Goal: Task Accomplishment & Management: Manage account settings

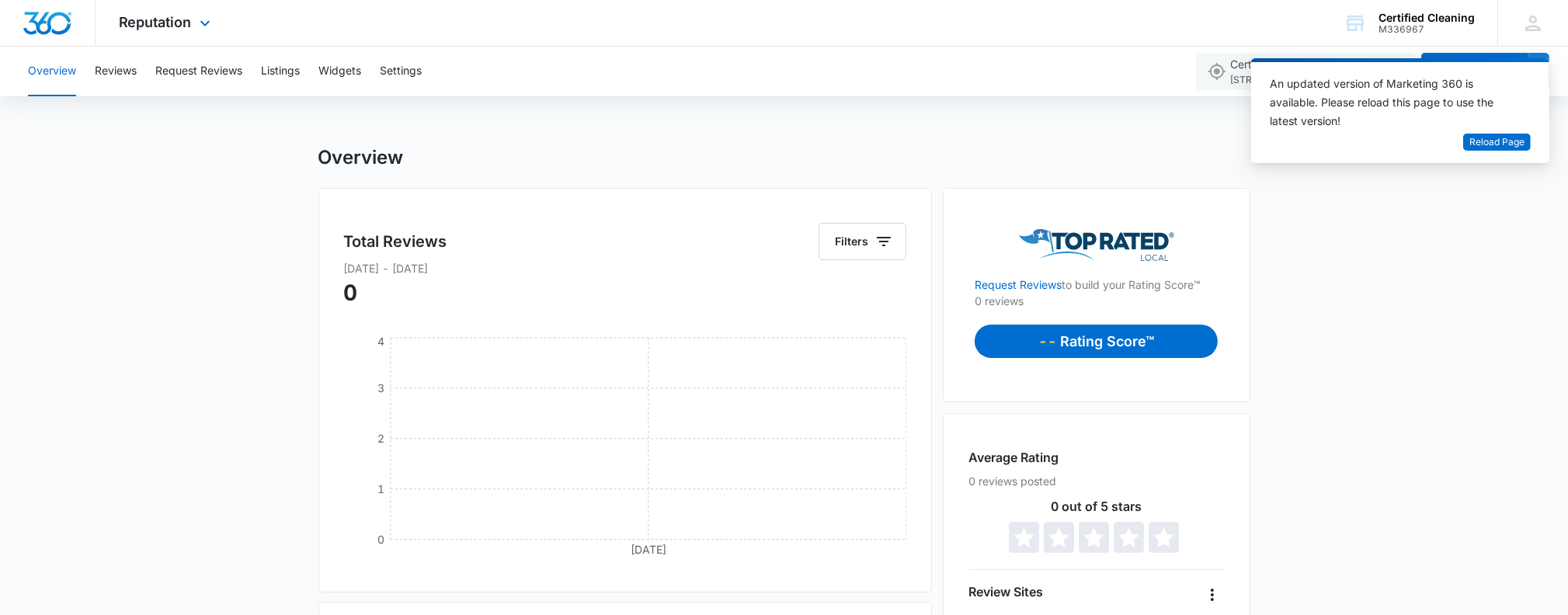
click at [65, 18] on img "Dashboard" at bounding box center [48, 23] width 50 height 23
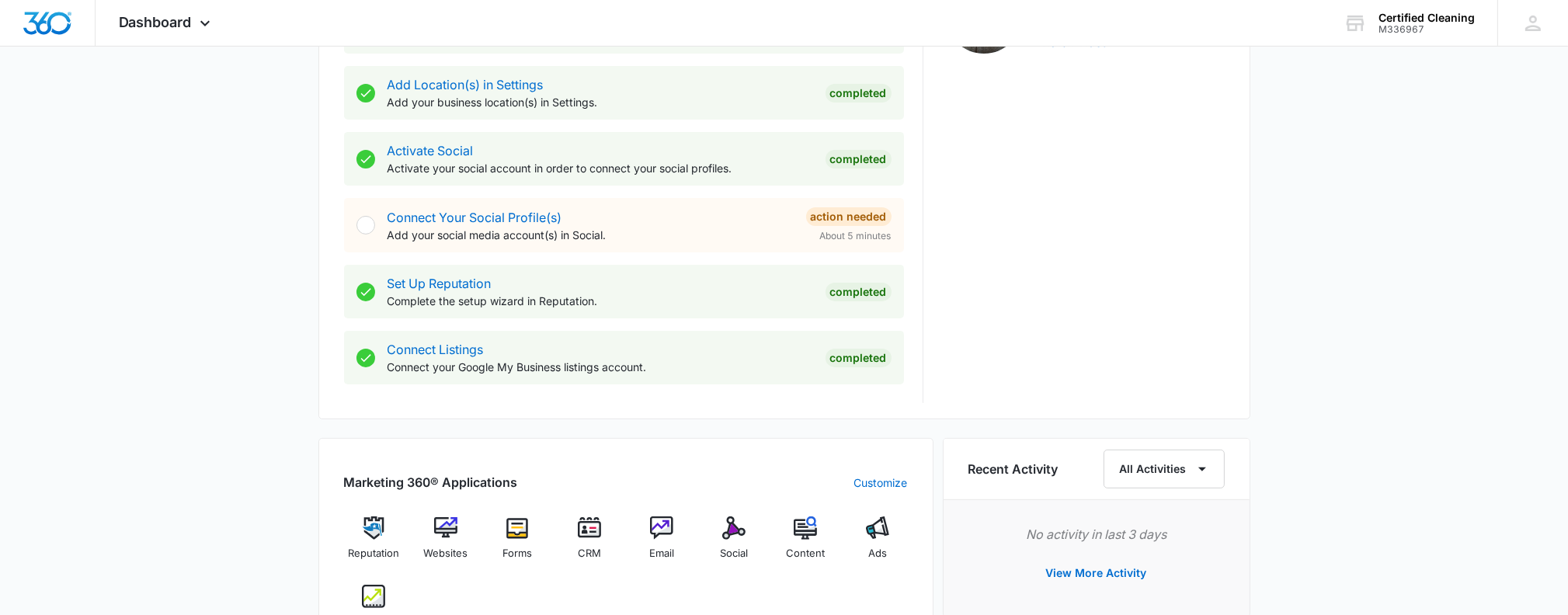
scroll to position [699, 0]
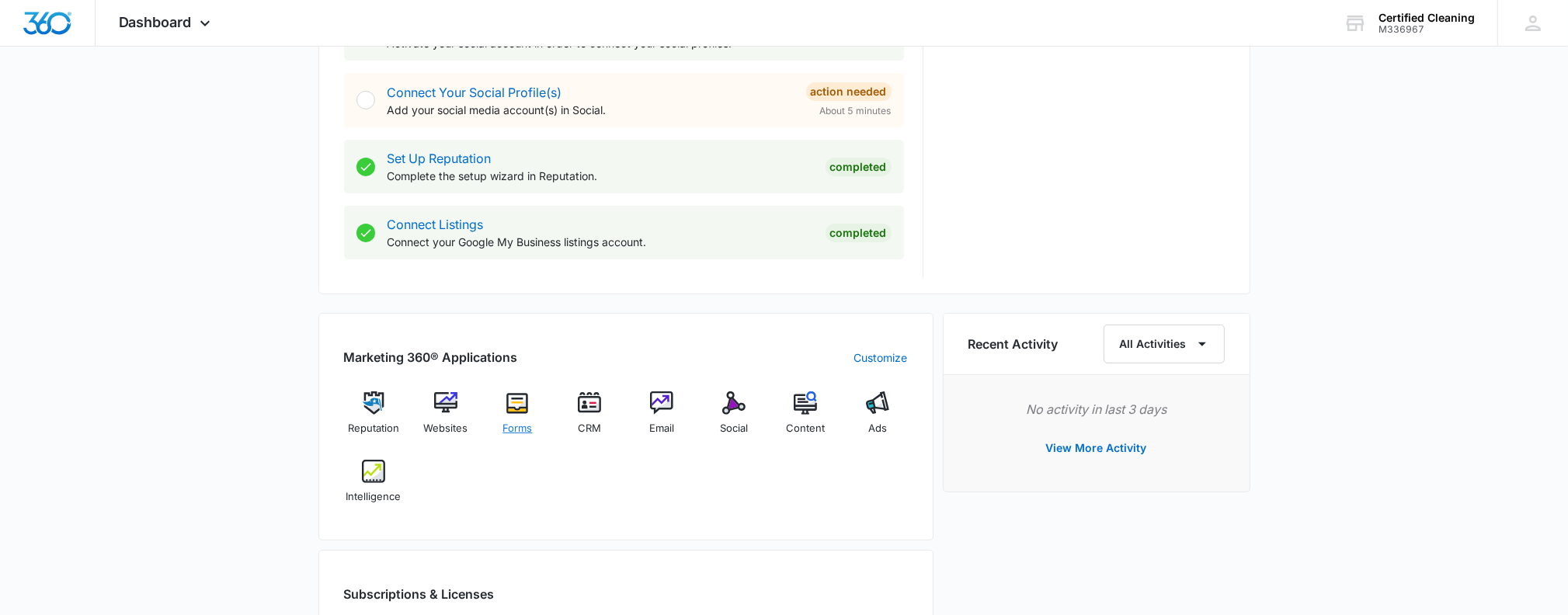
click at [518, 400] on img at bounding box center [518, 403] width 23 height 23
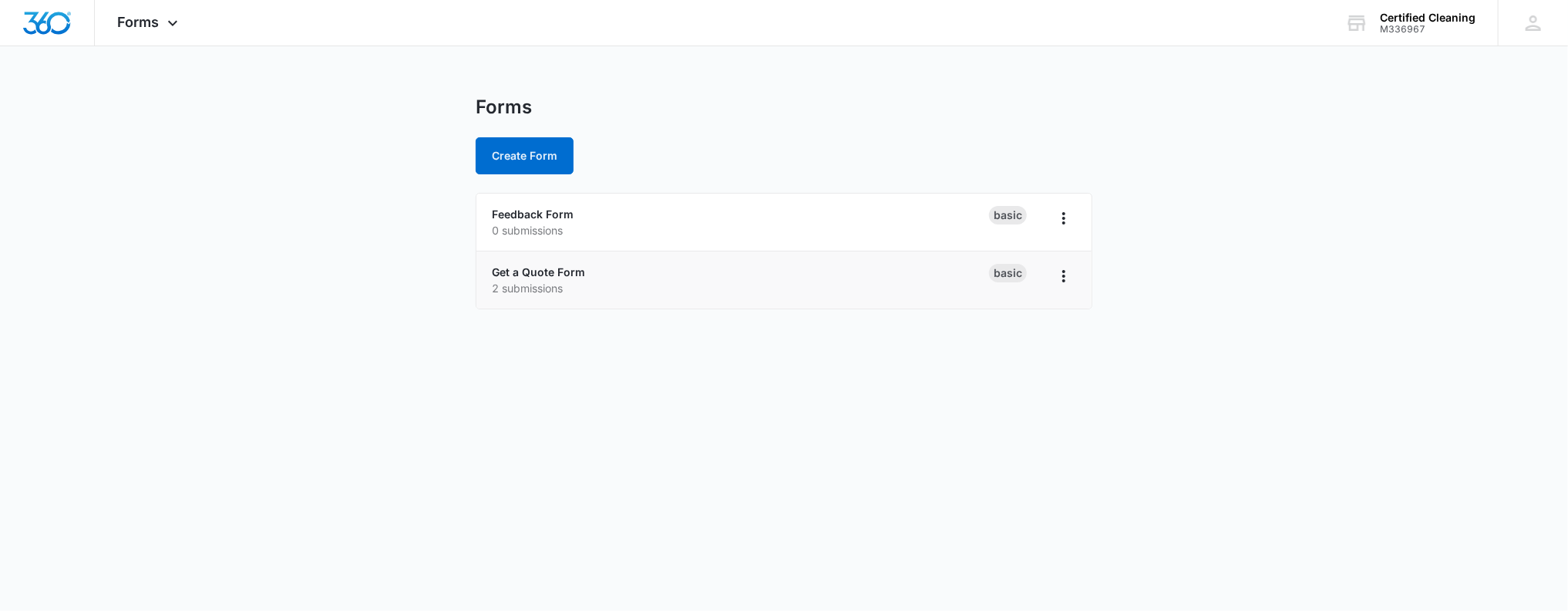
click at [672, 285] on p "2 submissions" at bounding box center [741, 288] width 498 height 16
click at [1067, 273] on icon "Overflow Menu" at bounding box center [1064, 276] width 19 height 19
click at [686, 400] on body "Forms Apps Reputation Websites Forms CRM Email Social Content Ads Intelligence …" at bounding box center [784, 305] width 1568 height 611
click at [521, 267] on link "Get a Quote Form" at bounding box center [539, 272] width 93 height 13
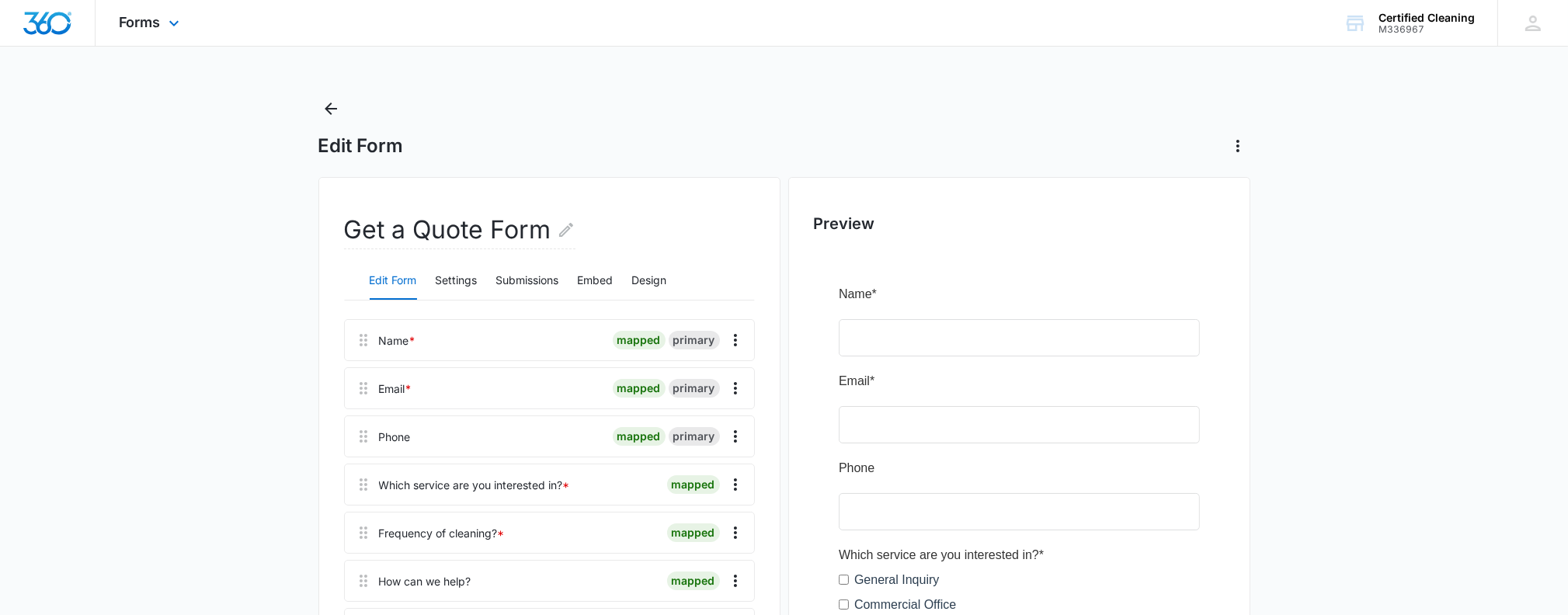
click at [66, 29] on img "Dashboard" at bounding box center [48, 23] width 50 height 23
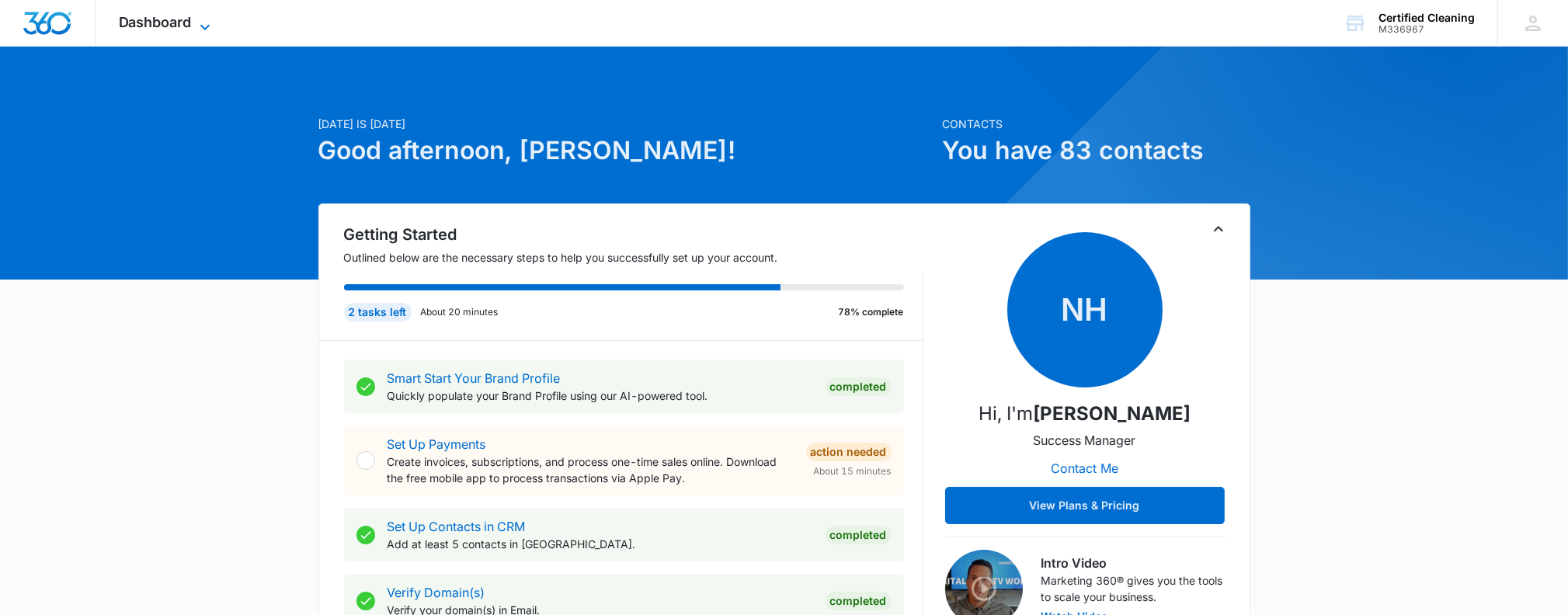
click at [145, 24] on span "Dashboard" at bounding box center [155, 22] width 73 height 16
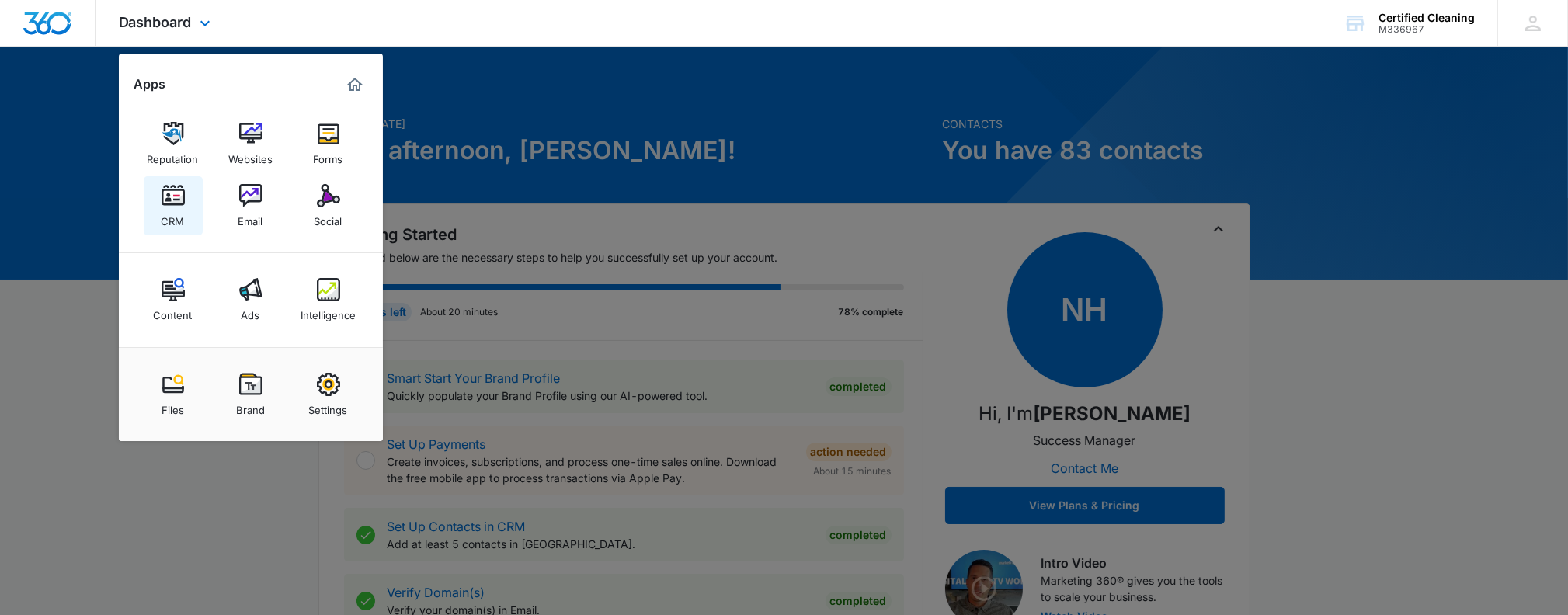
click at [176, 199] on img at bounding box center [174, 195] width 23 height 23
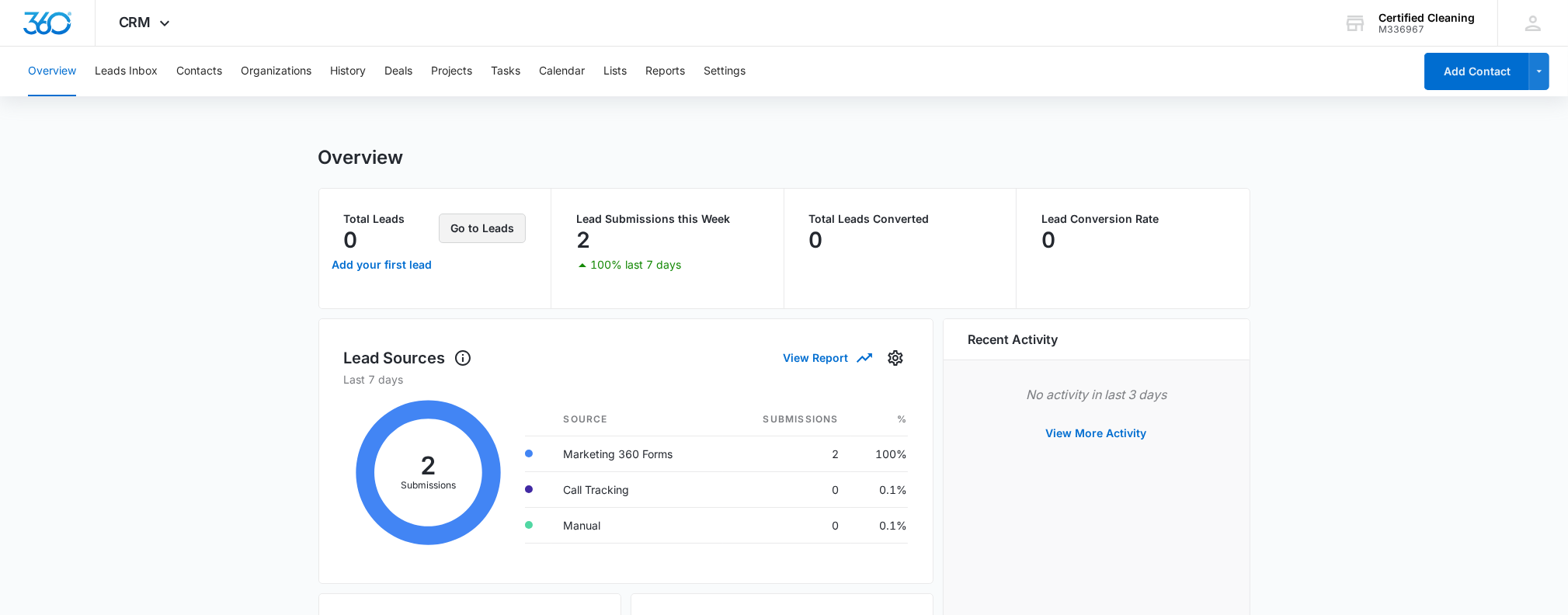
click at [515, 227] on button "Go to Leads" at bounding box center [482, 228] width 87 height 30
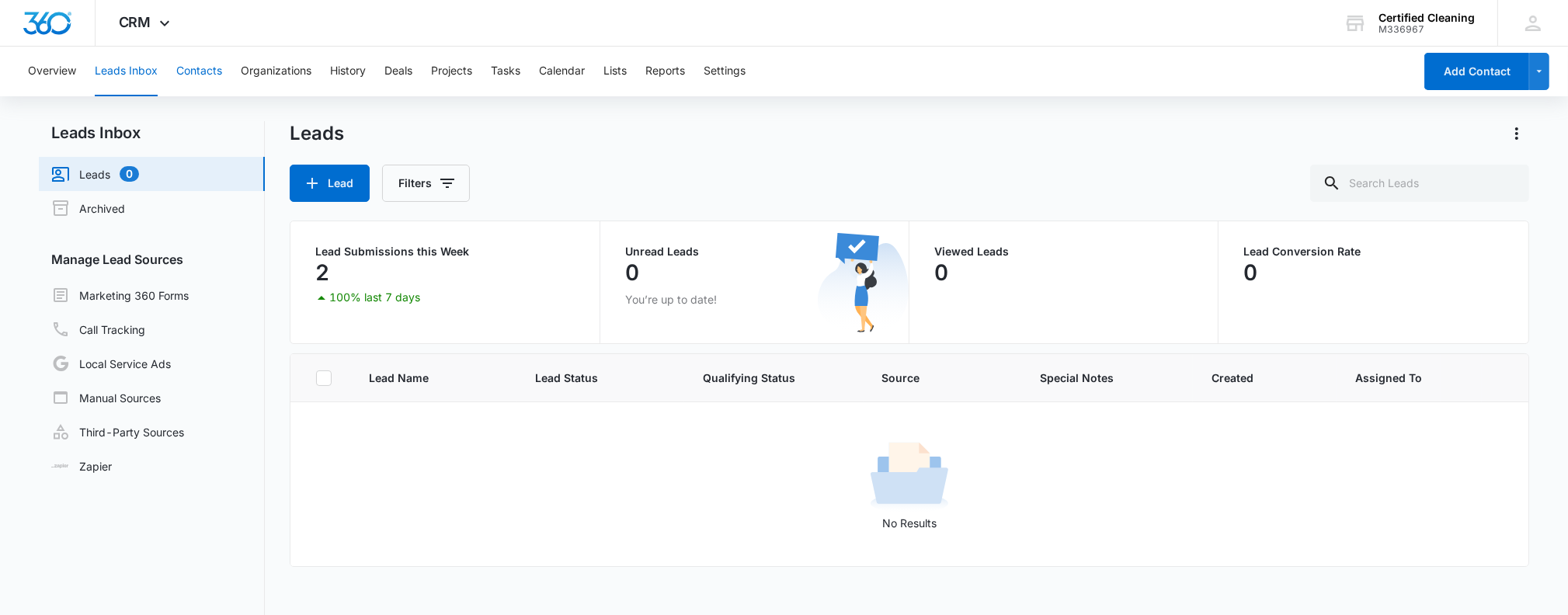
click at [215, 71] on button "Contacts" at bounding box center [199, 72] width 46 height 50
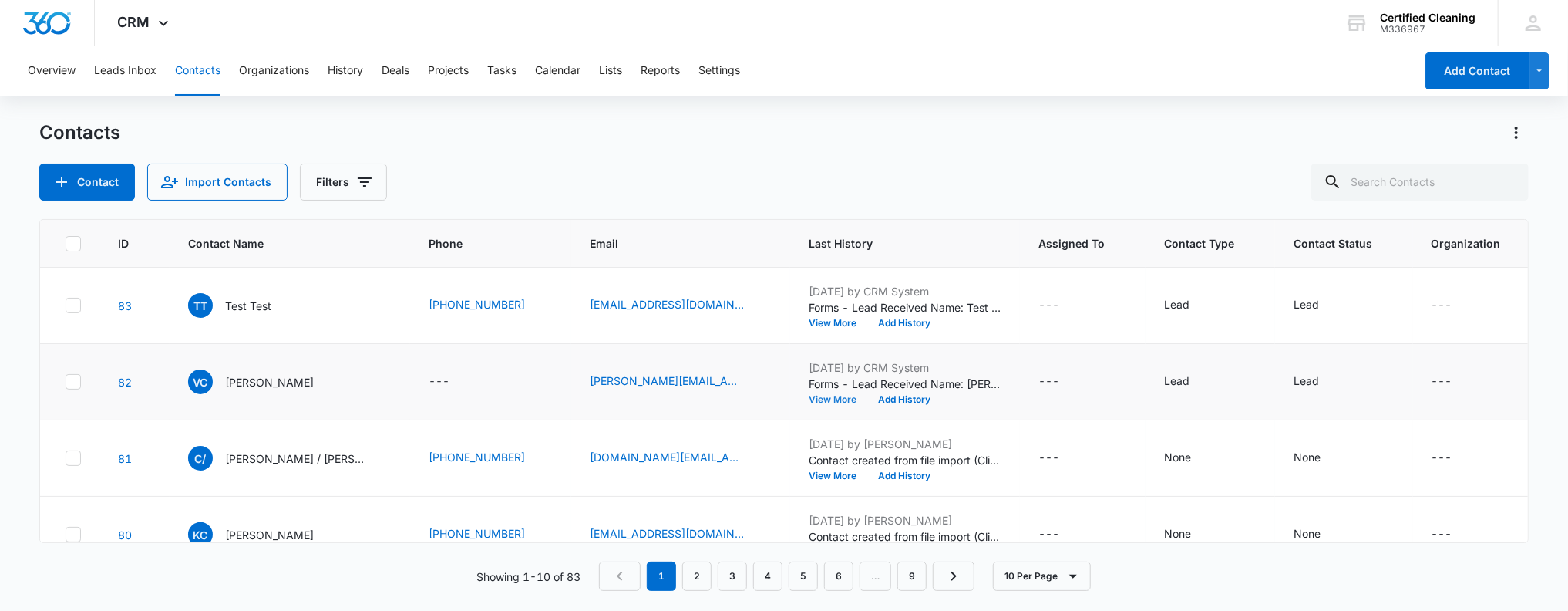
click at [809, 396] on button "View More" at bounding box center [838, 400] width 58 height 9
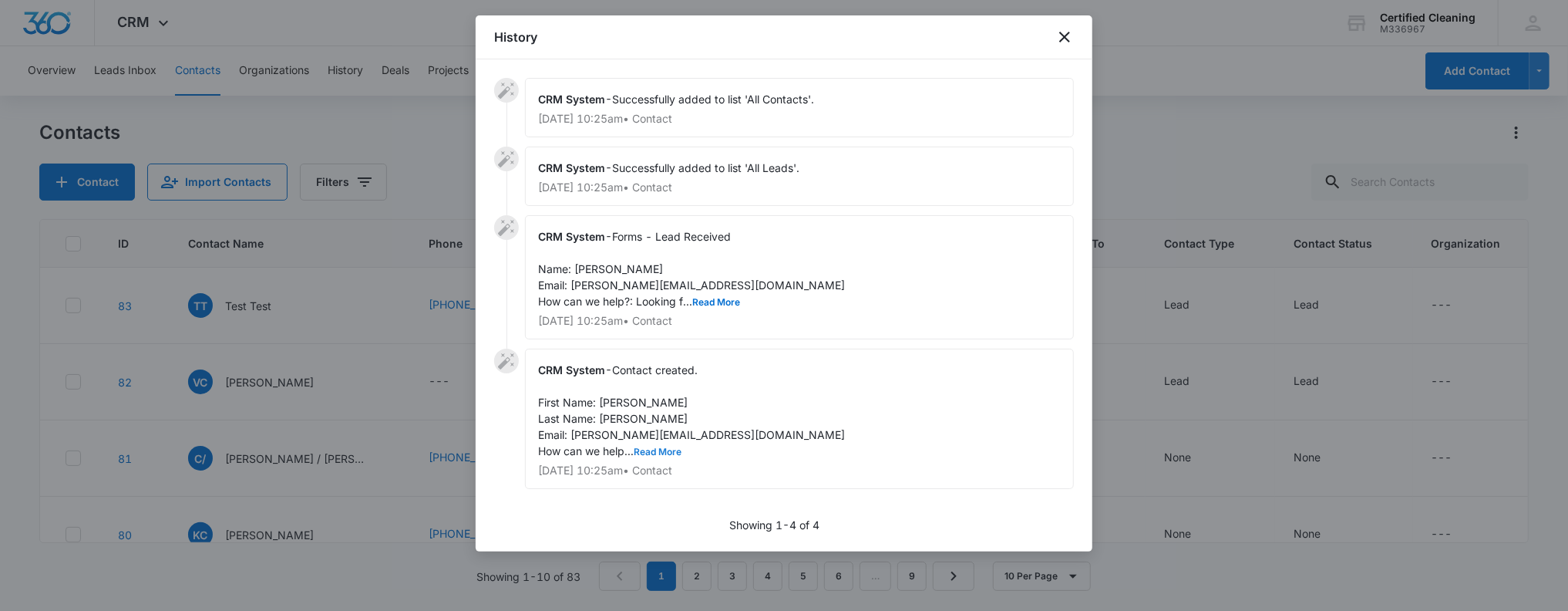
click at [663, 451] on button "Read More" at bounding box center [657, 452] width 48 height 9
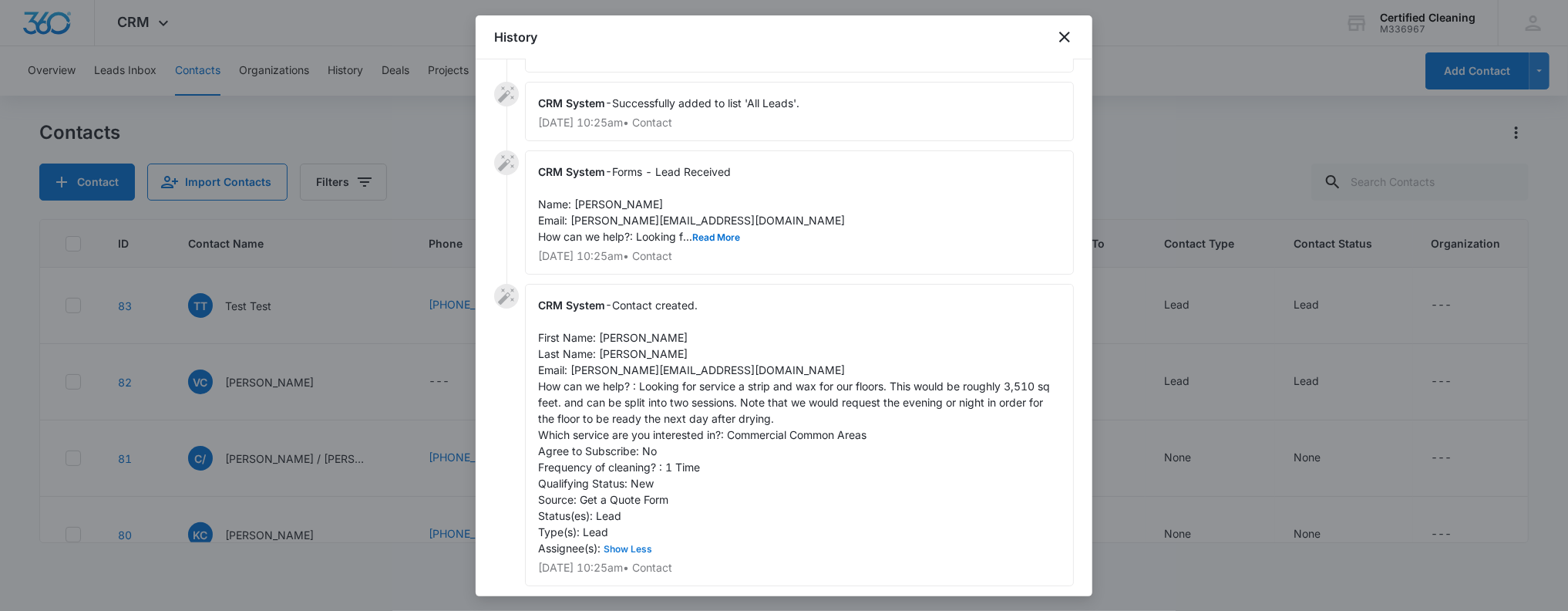
scroll to position [39, 0]
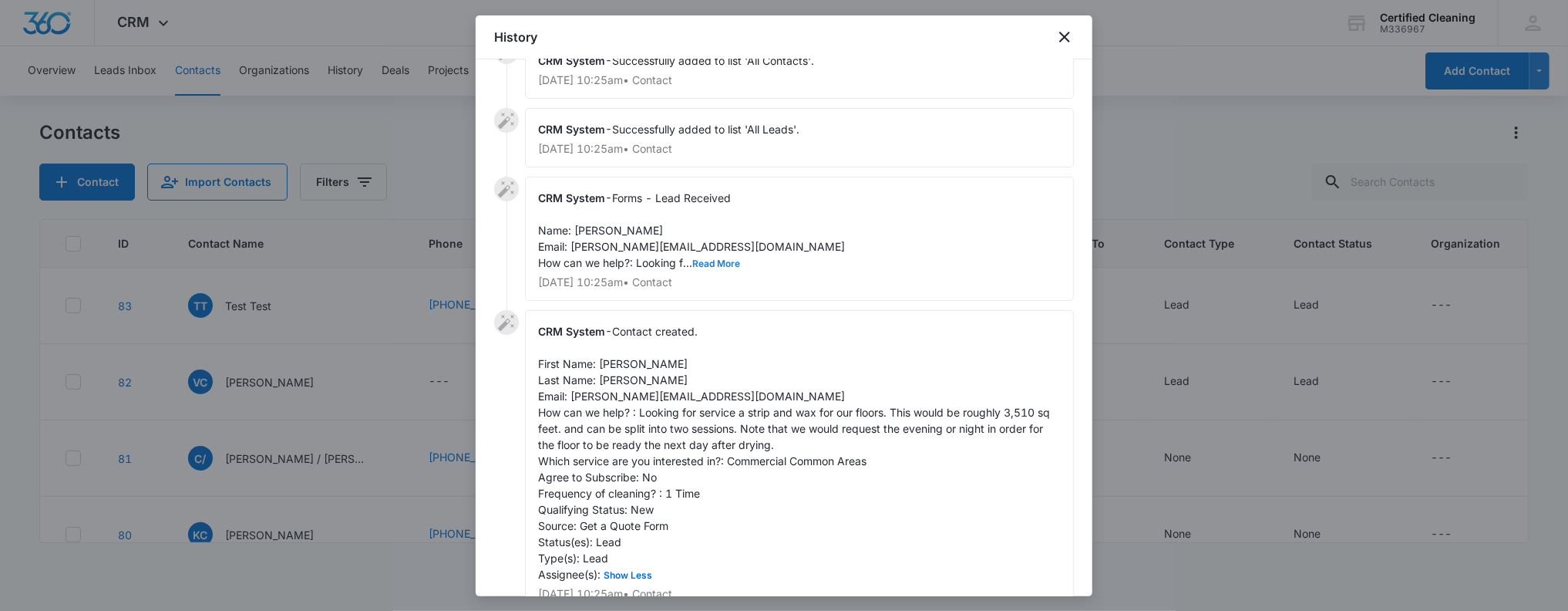
click at [732, 260] on button "Read More" at bounding box center [716, 264] width 48 height 9
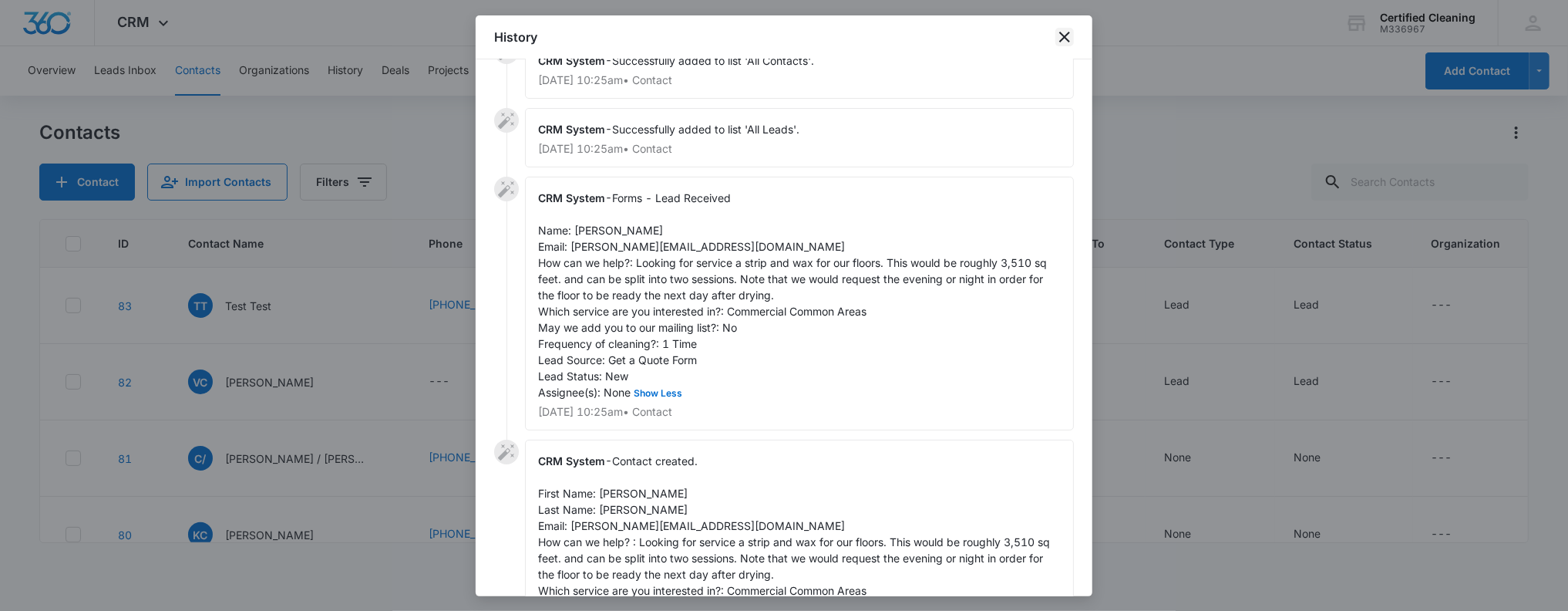
click at [1064, 40] on icon "close" at bounding box center [1065, 37] width 19 height 19
